Goal: Check status: Check status

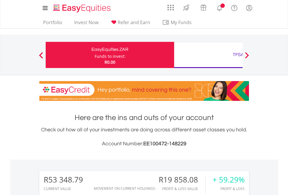
scroll to position [56, 91]
click at [95, 55] on div "Funds to invest:" at bounding box center [110, 57] width 31 height 6
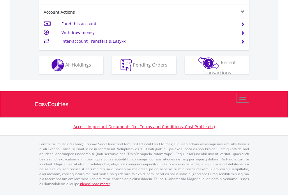
scroll to position [520, 0]
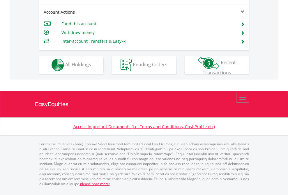
scroll to position [544, 0]
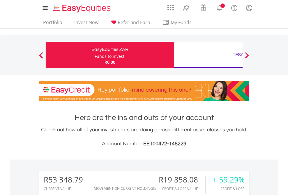
scroll to position [469, 0]
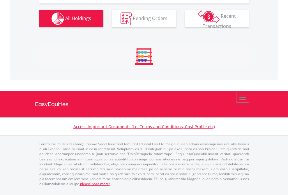
scroll to position [682, 0]
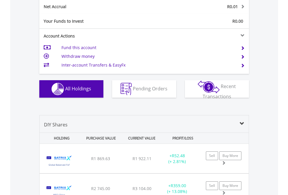
scroll to position [659, 0]
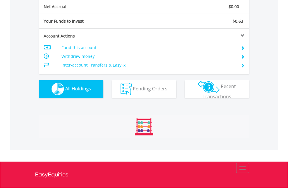
scroll to position [659, 0]
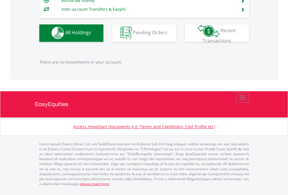
scroll to position [56, 91]
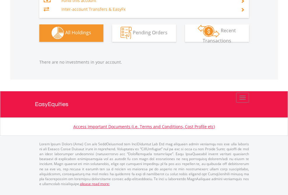
scroll to position [56, 91]
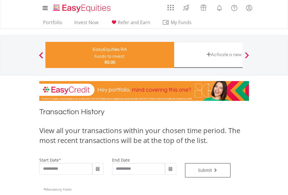
type input "**********"
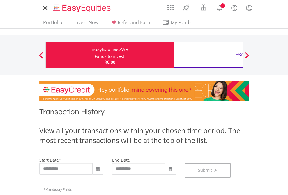
scroll to position [236, 0]
click at [208, 55] on div "TFSA" at bounding box center [238, 55] width 121 height 8
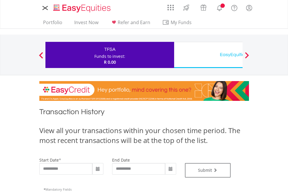
type input "**********"
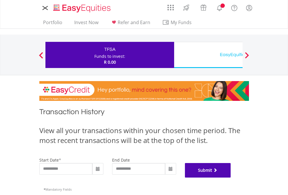
click at [231, 178] on button "Submit" at bounding box center [208, 170] width 46 height 15
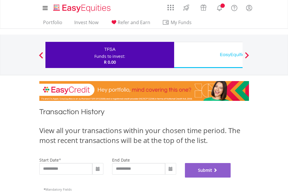
scroll to position [236, 0]
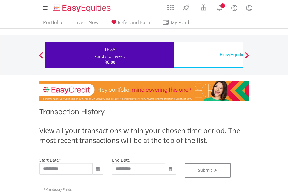
click at [208, 55] on div "EasyEquities USD" at bounding box center [238, 55] width 121 height 8
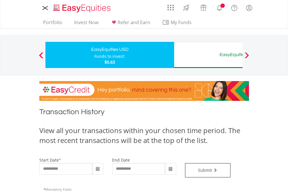
type input "**********"
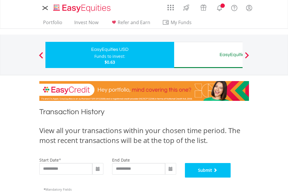
click at [231, 178] on button "Submit" at bounding box center [208, 170] width 46 height 15
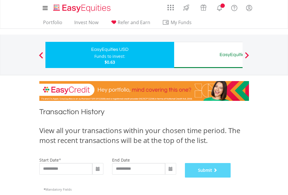
scroll to position [236, 0]
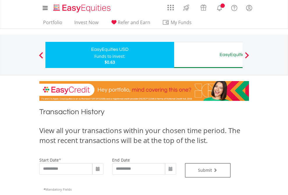
click at [208, 55] on div "EasyEquities AUD" at bounding box center [238, 55] width 121 height 8
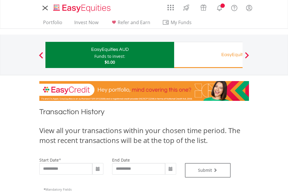
type input "**********"
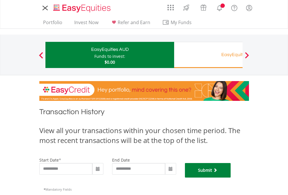
click at [231, 178] on button "Submit" at bounding box center [208, 170] width 46 height 15
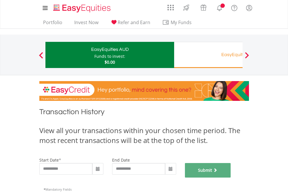
scroll to position [236, 0]
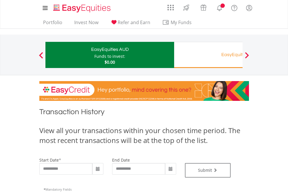
click at [208, 55] on div "EasyEquities RA" at bounding box center [238, 55] width 121 height 8
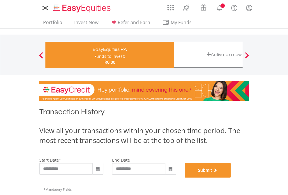
click at [231, 178] on button "Submit" at bounding box center [208, 170] width 46 height 15
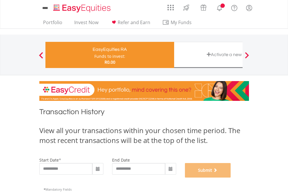
scroll to position [236, 0]
